Goal: Task Accomplishment & Management: Use online tool/utility

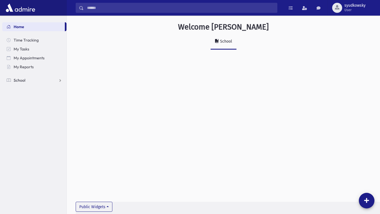
click at [25, 84] on link "School" at bounding box center [34, 80] width 64 height 9
click at [27, 91] on span "Students" at bounding box center [24, 89] width 15 height 5
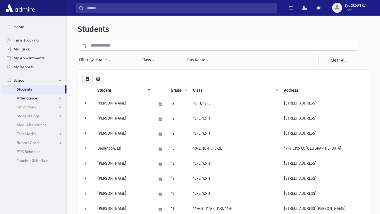
click at [36, 100] on span "Attendance" at bounding box center [27, 97] width 21 height 5
click at [32, 106] on link "Entry" at bounding box center [34, 106] width 64 height 9
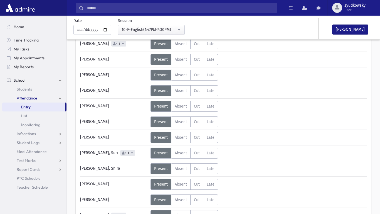
scroll to position [65, 0]
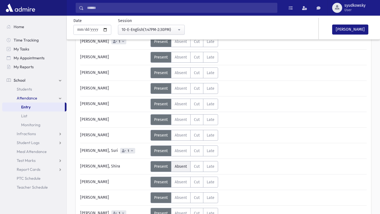
click at [175, 168] on label "Absent A" at bounding box center [180, 166] width 19 height 11
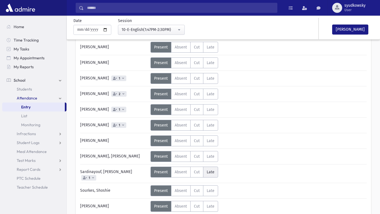
scroll to position [202, 0]
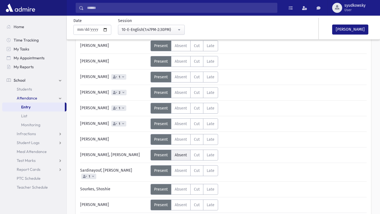
click at [182, 154] on span "Absent" at bounding box center [181, 155] width 12 height 5
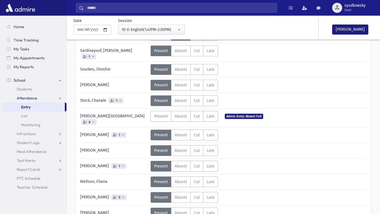
scroll to position [327, 0]
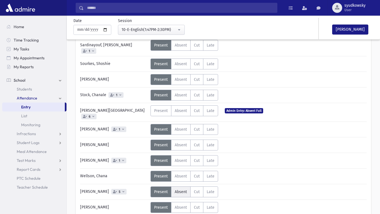
click at [181, 189] on span "Absent" at bounding box center [181, 191] width 12 height 5
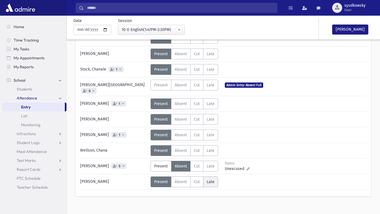
scroll to position [353, 0]
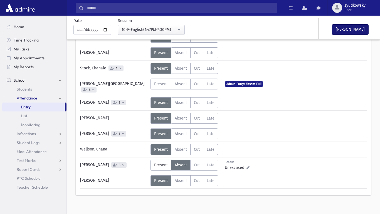
click at [349, 29] on button "Mark Done" at bounding box center [350, 29] width 36 height 10
